Goal: Find specific page/section: Find specific page/section

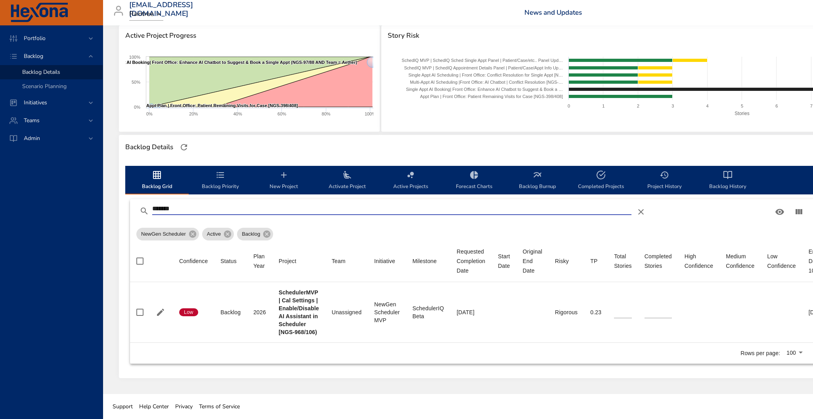
scroll to position [109, 0]
drag, startPoint x: 195, startPoint y: 208, endPoint x: 105, endPoint y: 202, distance: 90.6
click at [105, 202] on div "Selected Backlog NewGen Scheduler Active Backlogs Only Backlog Risk Created wit…" at bounding box center [512, 155] width 818 height 477
type input "*"
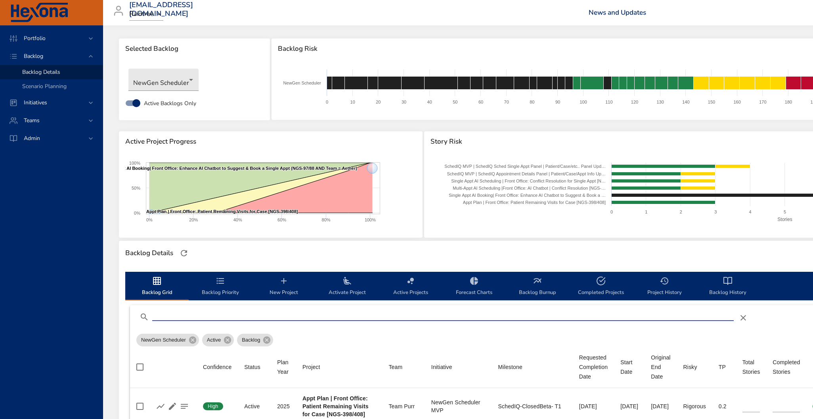
scroll to position [0, 0]
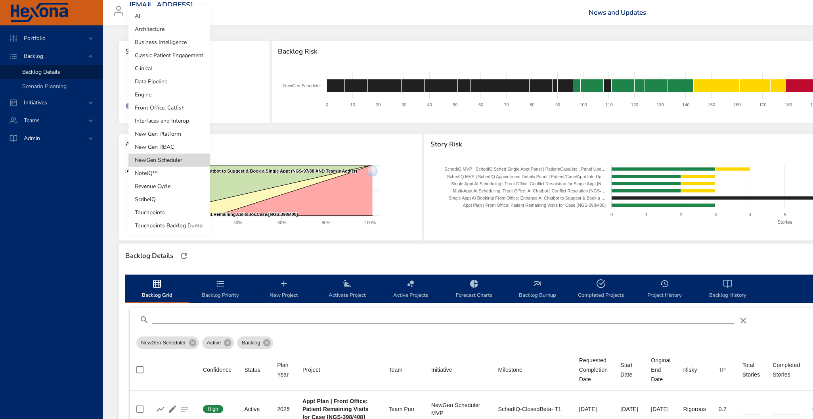
click at [185, 82] on body "Portfolio Backlog Backlog Details Scenario Planning Initiatives Teams Admin [EM…" at bounding box center [406, 209] width 813 height 419
click at [164, 186] on li "Revenue Cycle" at bounding box center [168, 186] width 81 height 13
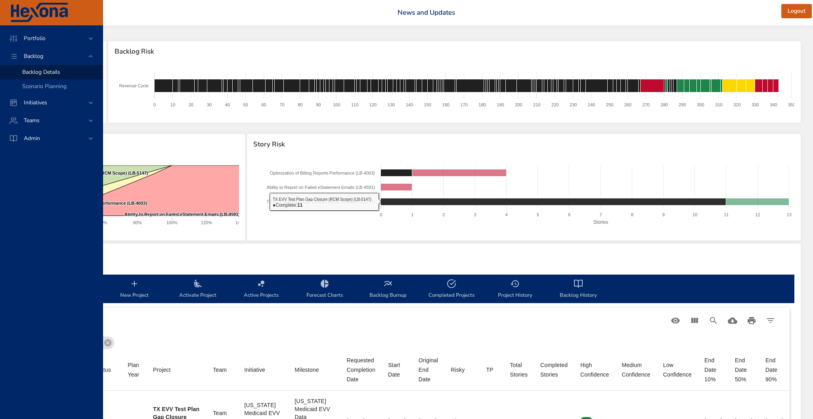
scroll to position [0, 199]
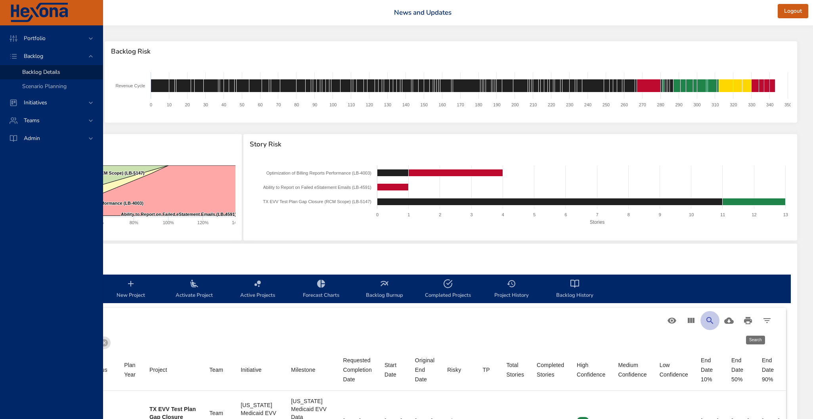
click at [709, 320] on icon "Search" at bounding box center [710, 321] width 10 height 10
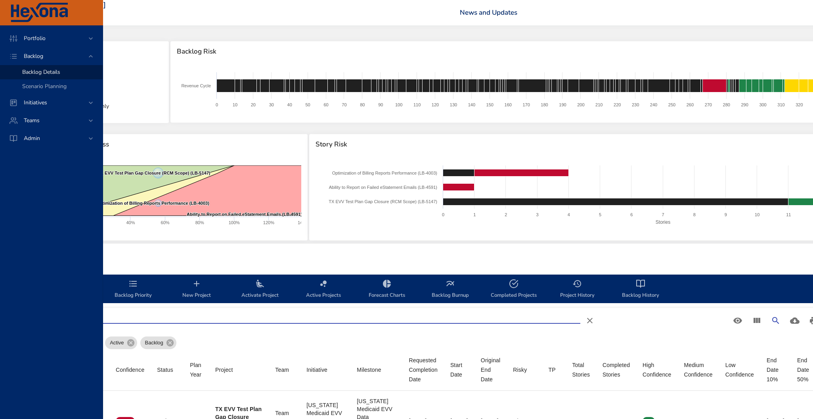
scroll to position [0, 0]
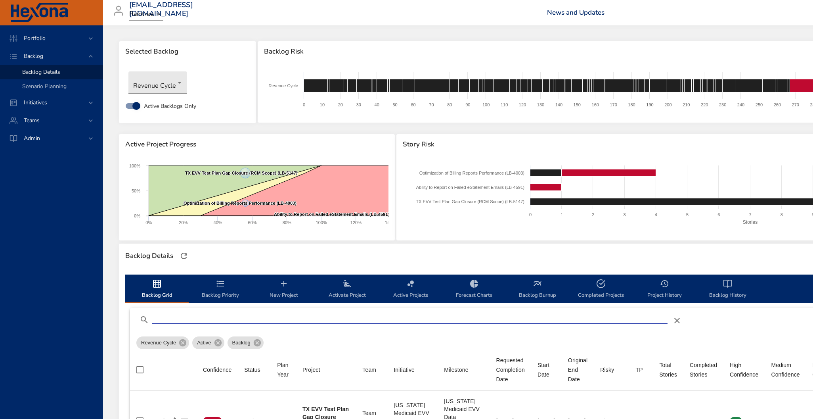
type input "*"
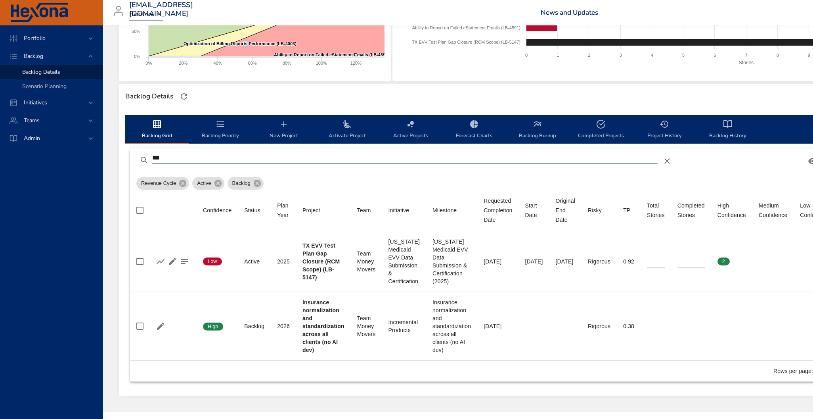
scroll to position [177, 0]
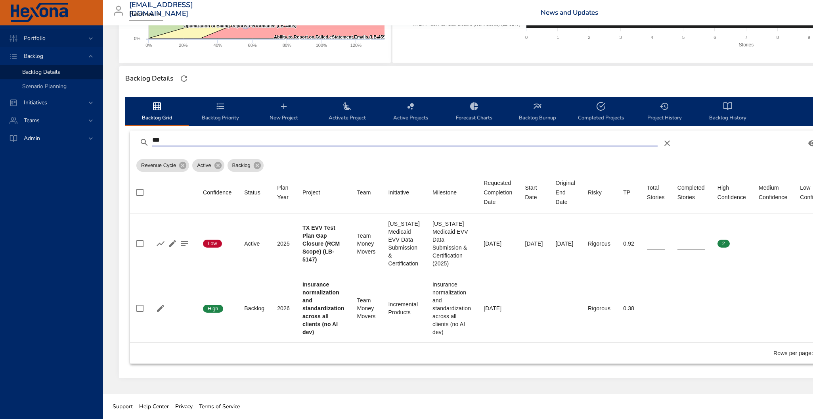
type input "***"
